Goal: Task Accomplishment & Management: Manage account settings

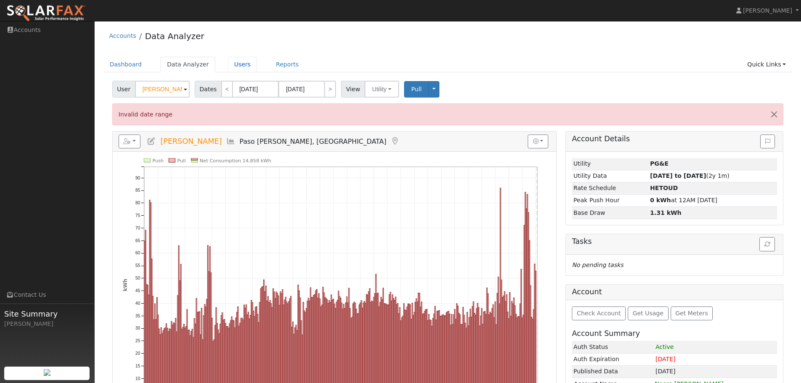
click at [235, 66] on link "Users" at bounding box center [242, 65] width 29 height 16
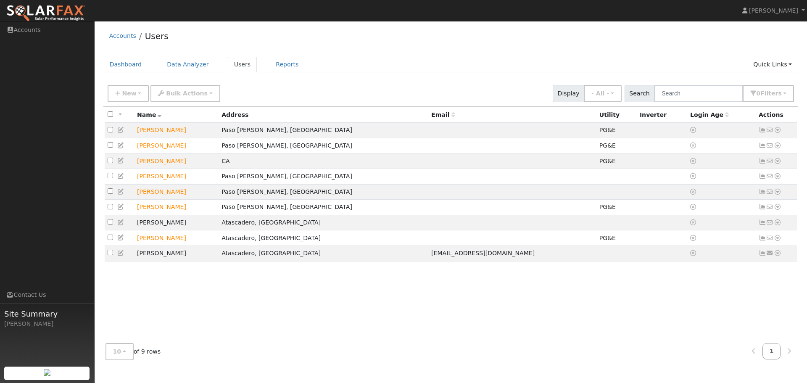
click at [778, 225] on icon at bounding box center [778, 222] width 8 height 6
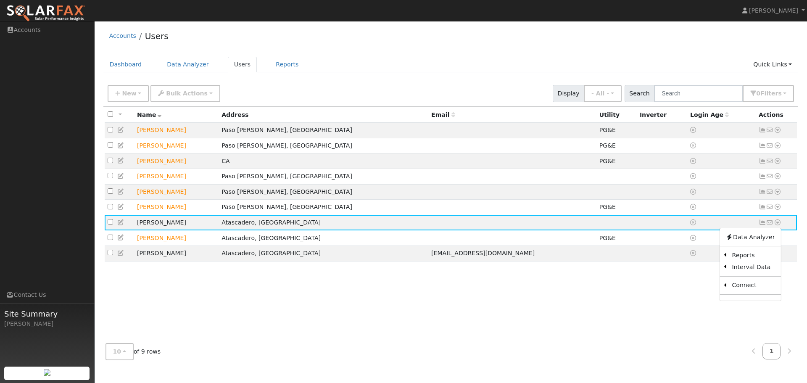
click at [769, 225] on icon at bounding box center [770, 222] width 8 height 6
click at [759, 225] on icon at bounding box center [763, 222] width 8 height 6
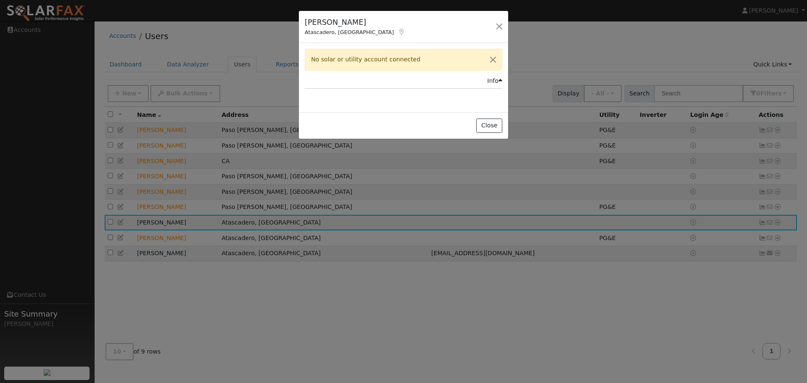
click at [777, 225] on div "Julie White Atascadero, CA Default Account Default Account 4620 Seperado Avenue…" at bounding box center [403, 191] width 807 height 383
click at [493, 126] on button "Close" at bounding box center [489, 126] width 26 height 14
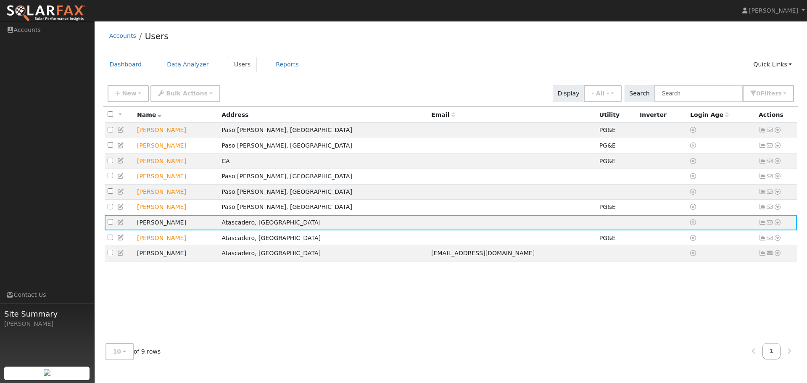
click at [776, 225] on icon at bounding box center [778, 222] width 8 height 6
click at [0, 0] on link "Account Timeline" at bounding box center [0, 0] width 0 height 0
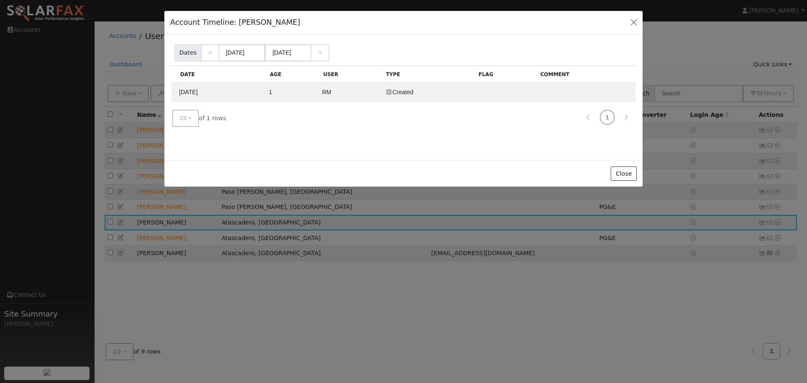
click at [393, 92] on icon at bounding box center [389, 92] width 8 height 6
click at [406, 89] on td "Created" at bounding box center [428, 92] width 92 height 19
click at [627, 171] on button "Close" at bounding box center [624, 173] width 26 height 14
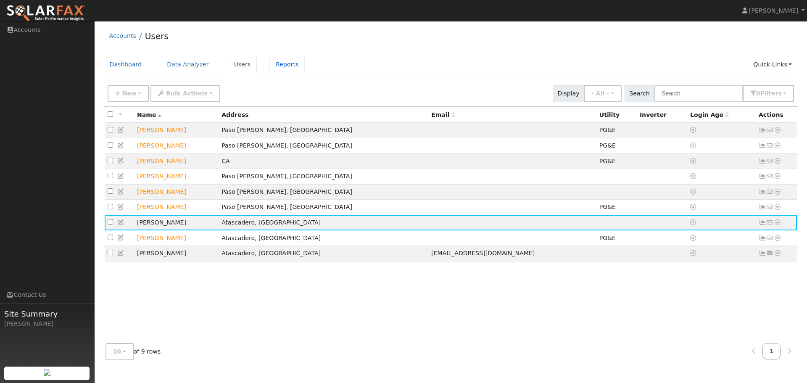
click at [270, 65] on link "Reports" at bounding box center [286, 65] width 35 height 16
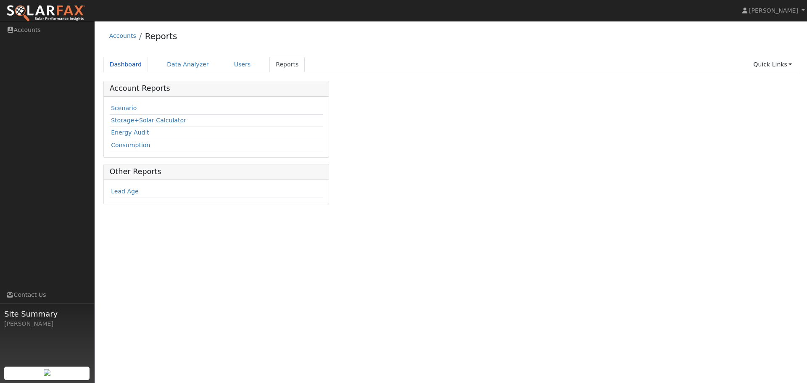
click at [133, 65] on link "Dashboard" at bounding box center [125, 65] width 45 height 16
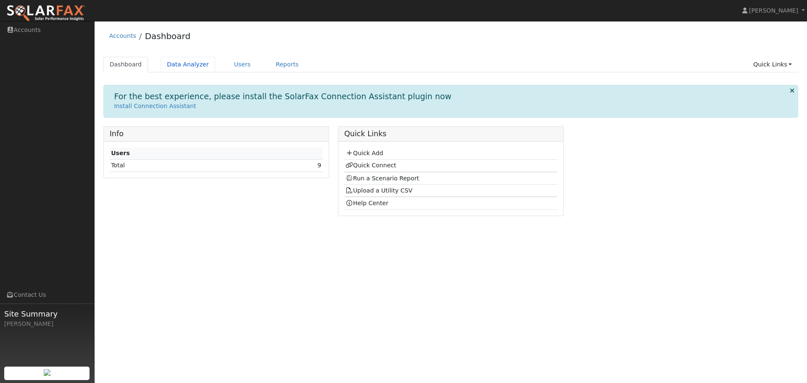
click at [190, 63] on link "Data Analyzer" at bounding box center [188, 65] width 55 height 16
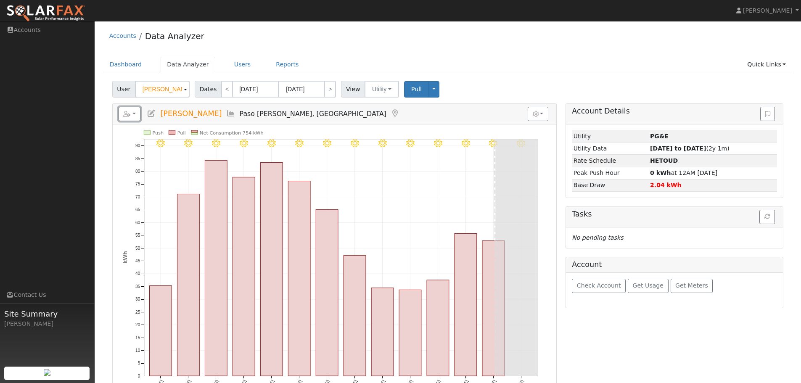
click at [136, 113] on button "button" at bounding box center [130, 114] width 22 height 14
click at [0, 0] on link "Account Timeline" at bounding box center [0, 0] width 0 height 0
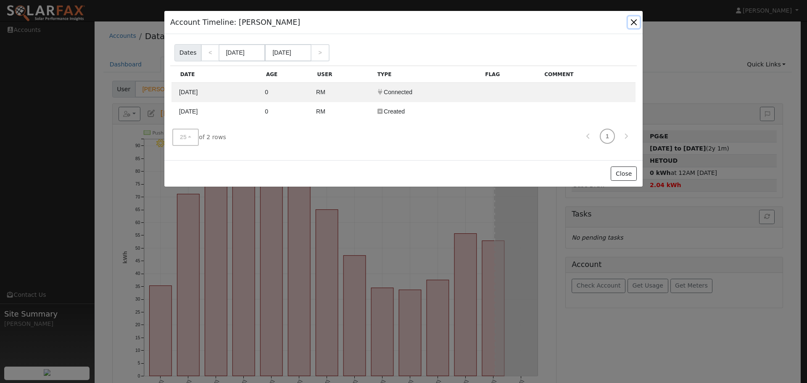
click at [632, 23] on button "button" at bounding box center [634, 22] width 12 height 12
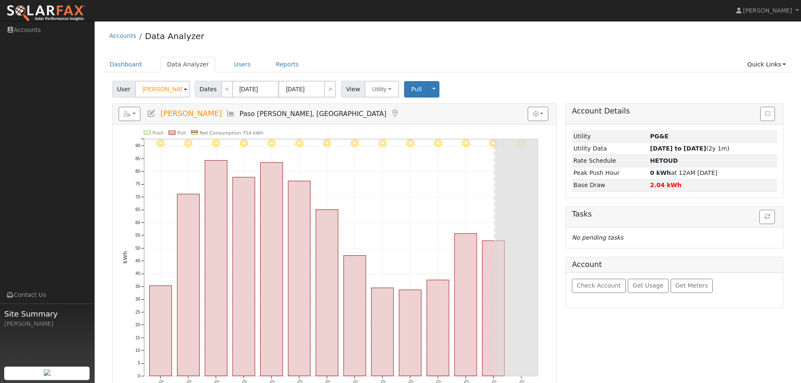
click at [184, 90] on span at bounding box center [185, 90] width 3 height 10
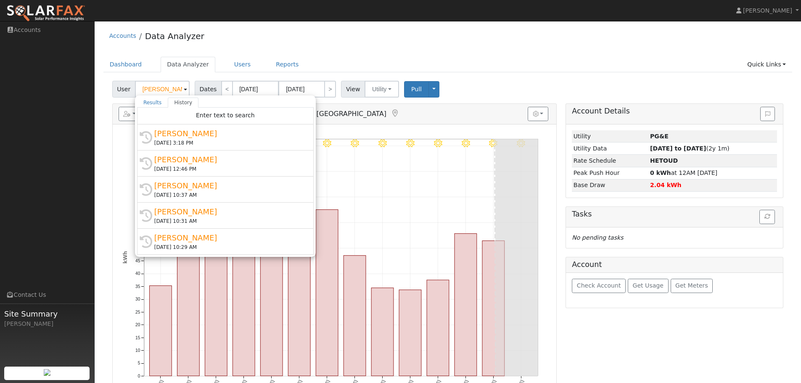
click at [169, 156] on div "[PERSON_NAME]" at bounding box center [229, 159] width 150 height 11
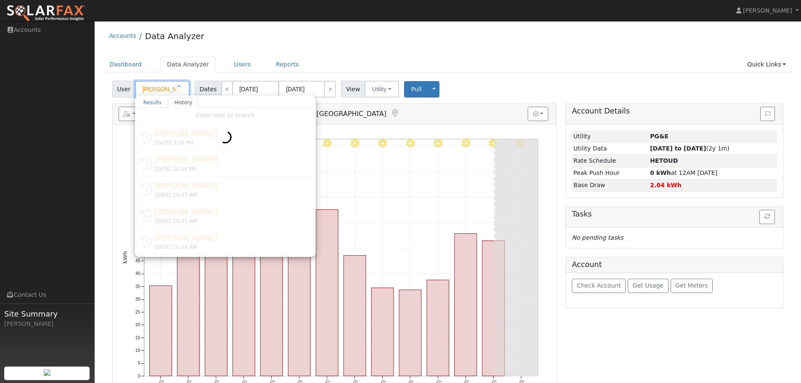
type input "[PERSON_NAME]"
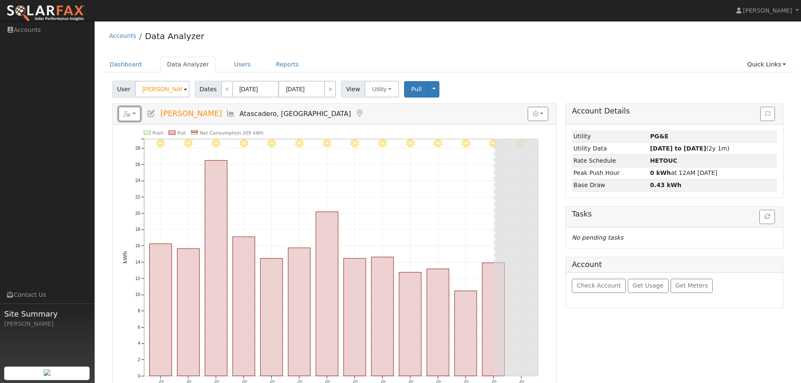
click at [132, 116] on button "button" at bounding box center [130, 114] width 22 height 14
click at [0, 0] on link "Account Timeline" at bounding box center [0, 0] width 0 height 0
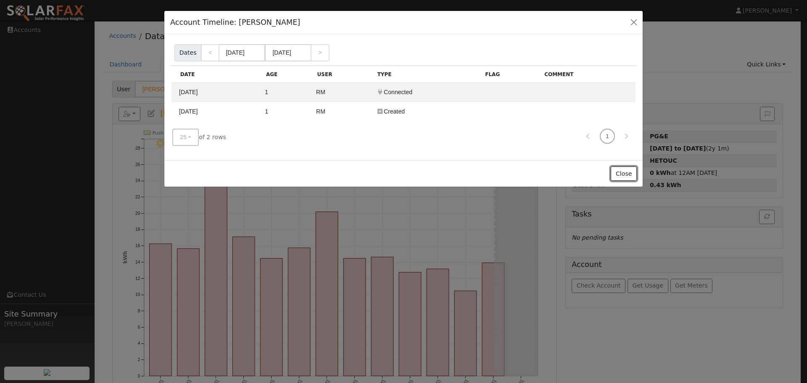
click at [620, 174] on button "Close" at bounding box center [624, 173] width 26 height 14
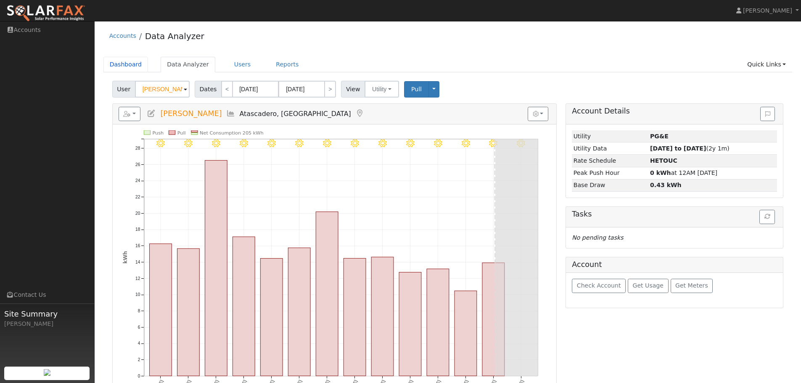
click at [123, 65] on link "Dashboard" at bounding box center [125, 65] width 45 height 16
